Goal: Entertainment & Leisure: Consume media (video, audio)

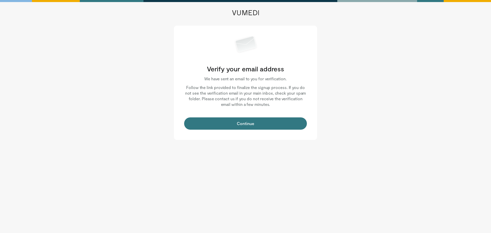
click at [276, 115] on div "Verify your email address We have sent an email to you for verification. Follow…" at bounding box center [245, 83] width 143 height 114
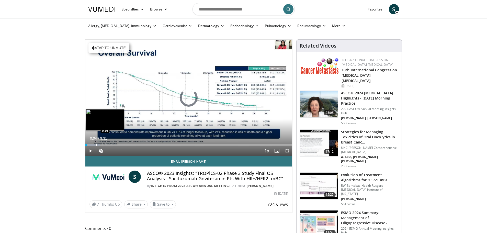
click at [96, 144] on div "Progress Bar" at bounding box center [96, 145] width 1 height 2
click at [106, 143] on div "Loaded : 8.66% 0:30 0:38" at bounding box center [188, 143] width 207 height 5
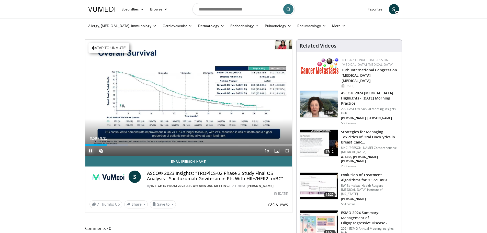
click at [89, 150] on span "Video Player" at bounding box center [90, 151] width 10 height 10
click at [129, 145] on div "Progress Bar" at bounding box center [129, 145] width 1 height 2
click at [275, 145] on div "Progress Bar" at bounding box center [275, 145] width 1 height 2
click at [90, 153] on span "Video Player" at bounding box center [90, 151] width 10 height 10
